Goal: Task Accomplishment & Management: Use online tool/utility

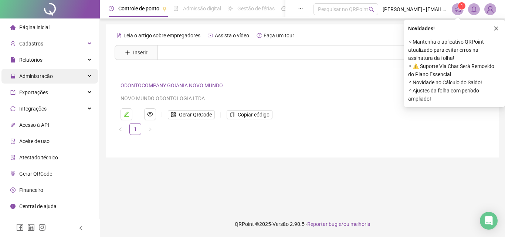
click at [79, 76] on div "Administração" at bounding box center [49, 76] width 96 height 15
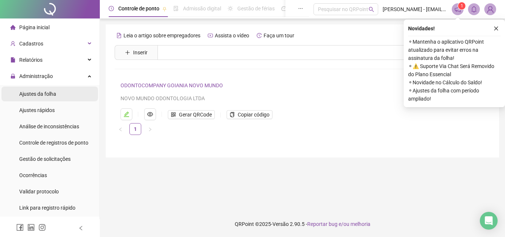
click at [75, 95] on li "Ajustes da folha" at bounding box center [49, 93] width 96 height 15
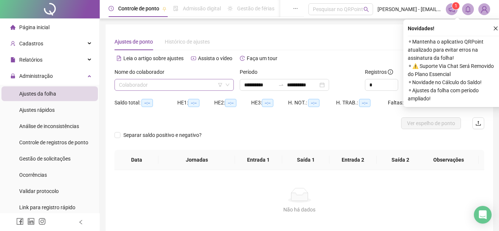
type input "**********"
click at [228, 83] on icon "down" at bounding box center [227, 85] width 4 height 4
click at [228, 85] on icon "down" at bounding box center [228, 85] width 4 height 3
click at [167, 83] on input "search" at bounding box center [171, 84] width 104 height 11
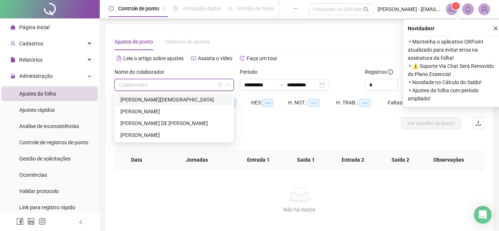
click at [166, 99] on div "[PERSON_NAME][DEMOGRAPHIC_DATA]" at bounding box center [174, 100] width 108 height 8
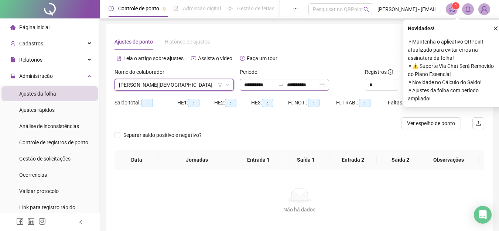
click at [329, 86] on div "**********" at bounding box center [284, 85] width 89 height 12
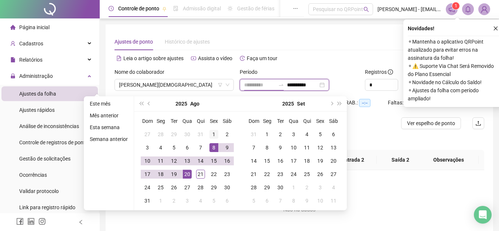
type input "**********"
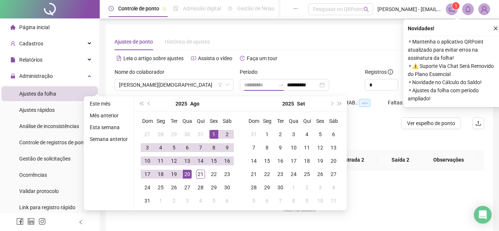
click at [214, 132] on div "1" at bounding box center [213, 134] width 9 height 9
type input "**********"
click at [228, 175] on div "23" at bounding box center [227, 174] width 9 height 9
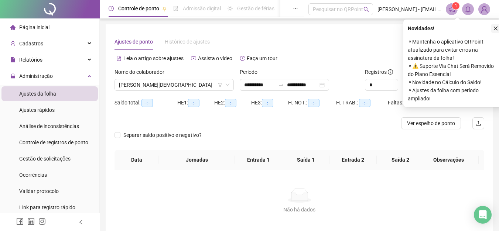
click at [498, 30] on icon "close" at bounding box center [495, 28] width 5 height 5
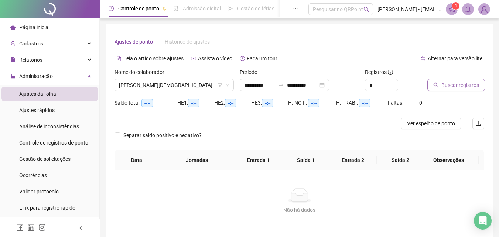
click at [442, 83] on span "Buscar registros" at bounding box center [461, 85] width 38 height 8
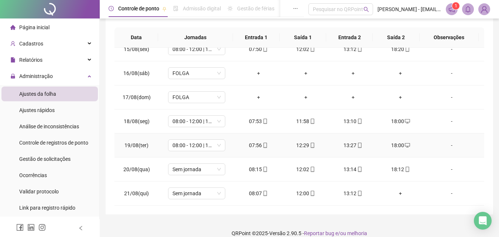
scroll to position [141, 0]
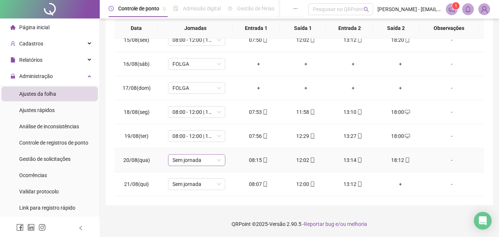
click at [211, 160] on span "Sem jornada" at bounding box center [197, 159] width 48 height 11
click at [196, 158] on span "Sem jornada" at bounding box center [197, 159] width 48 height 11
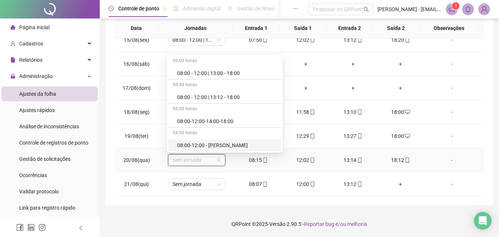
scroll to position [111, 0]
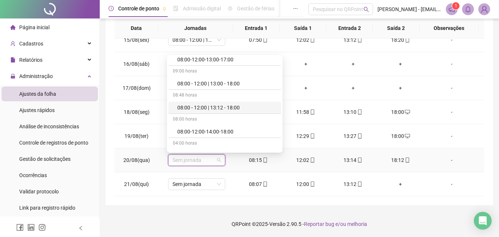
click at [227, 106] on div "08:00 - 12:00 | 13:12 - 18:00" at bounding box center [226, 107] width 99 height 8
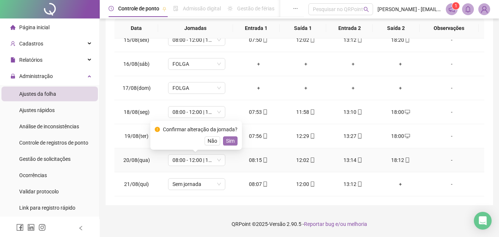
click at [224, 140] on button "Sim" at bounding box center [230, 140] width 14 height 9
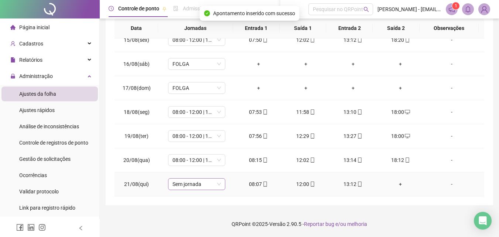
click at [217, 184] on span "Sem jornada" at bounding box center [197, 183] width 48 height 11
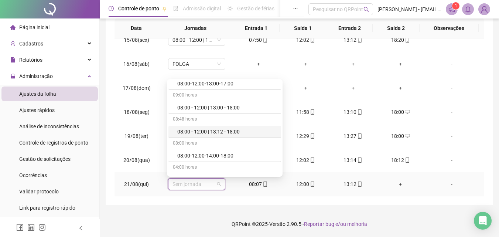
click at [235, 133] on div "08:00 - 12:00 | 13:12 - 18:00" at bounding box center [226, 131] width 99 height 8
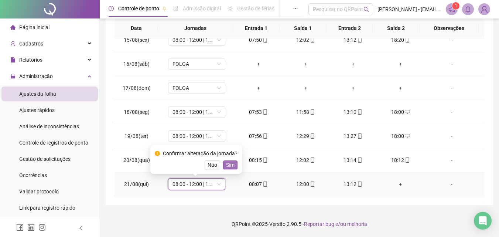
click at [232, 163] on span "Sim" at bounding box center [230, 165] width 8 height 8
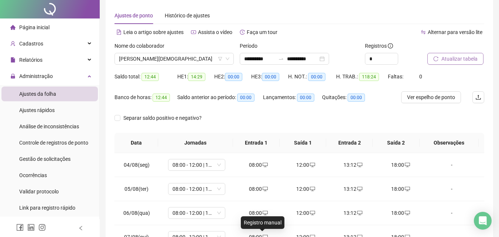
scroll to position [0, 0]
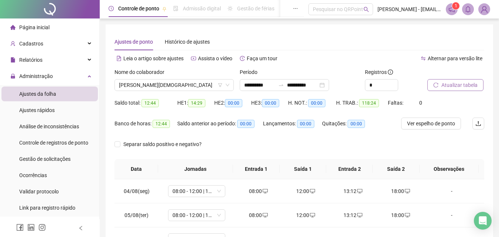
click at [449, 87] on span "Atualizar tabela" at bounding box center [460, 85] width 36 height 8
